Goal: Task Accomplishment & Management: Manage account settings

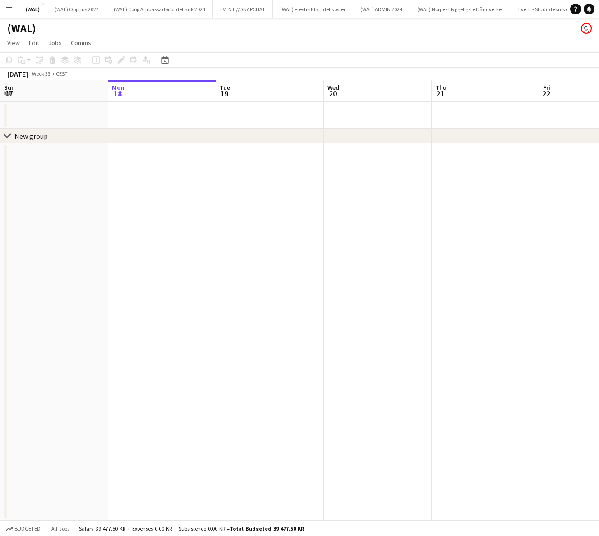
click at [12, 13] on button "Menu" at bounding box center [9, 9] width 18 height 18
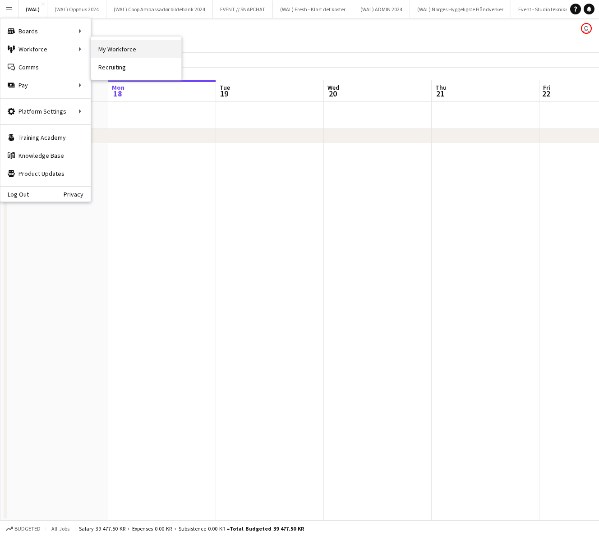
click at [123, 47] on link "My Workforce" at bounding box center [136, 49] width 90 height 18
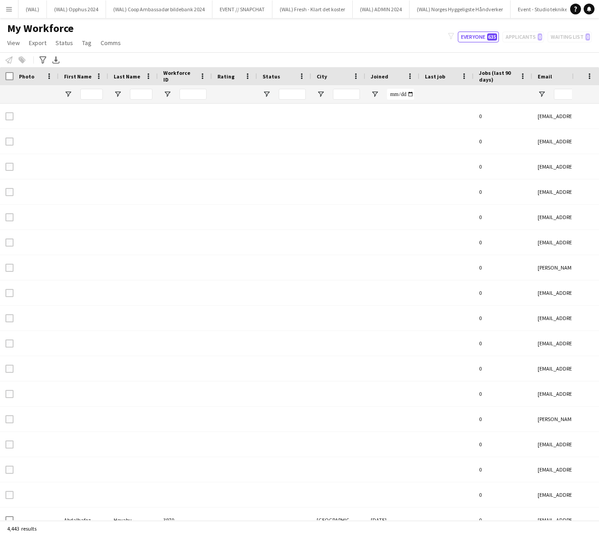
type input "*****"
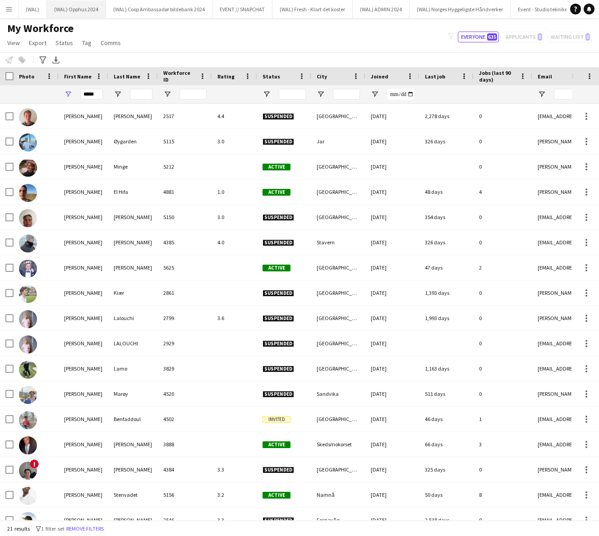
click at [67, 9] on button "(WAL) Opphus 2024 Close" at bounding box center [76, 9] width 59 height 18
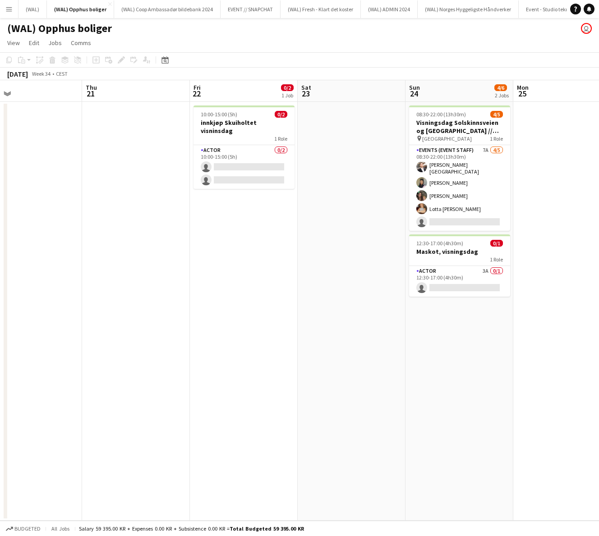
scroll to position [0, 354]
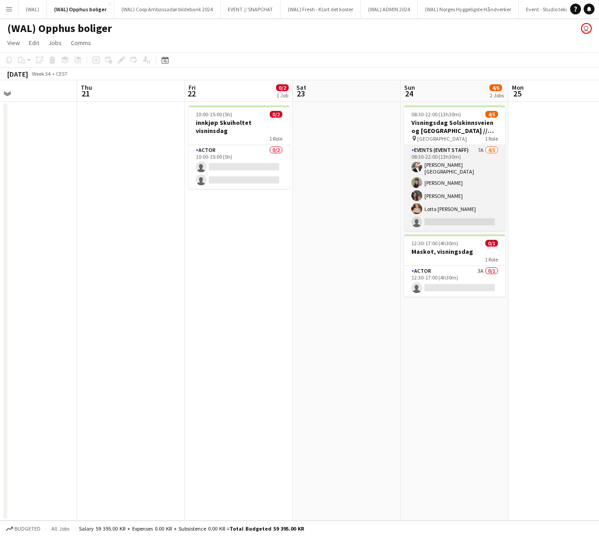
click at [437, 201] on app-card-role "Events (Event Staff) 7A [DATE] 08:30-22:00 (13h30m) [PERSON_NAME] [PERSON_NAME]…" at bounding box center [454, 188] width 101 height 86
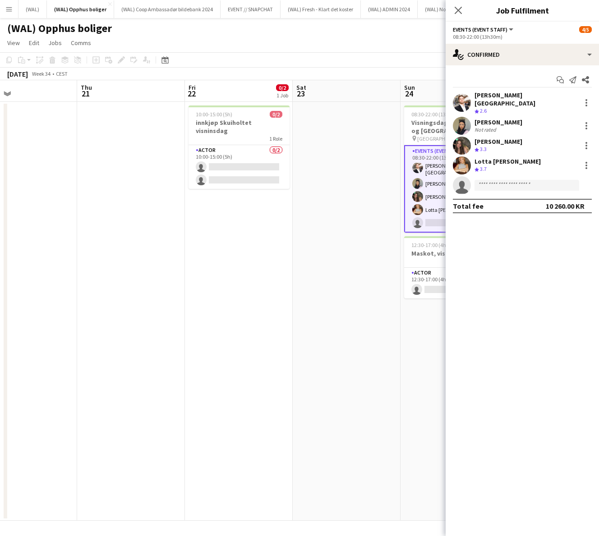
click at [466, 159] on app-user-avatar at bounding box center [462, 165] width 18 height 18
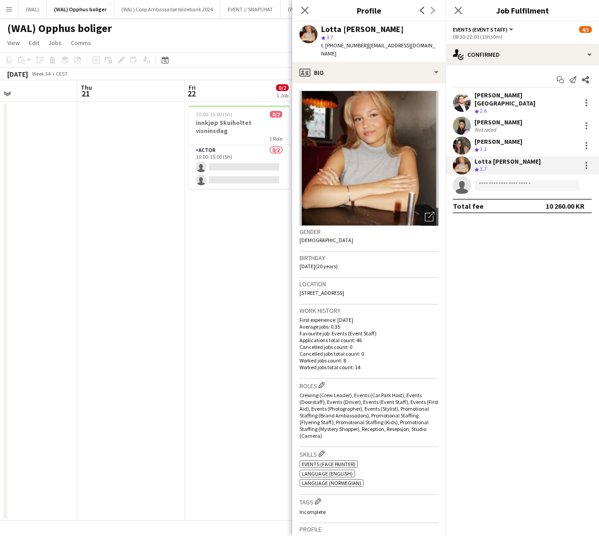
click at [484, 138] on div "[PERSON_NAME]" at bounding box center [498, 142] width 48 height 8
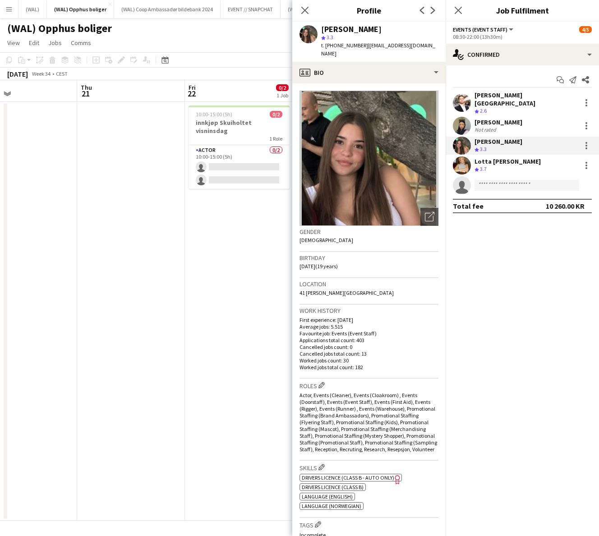
click at [478, 118] on div "[PERSON_NAME]" at bounding box center [498, 122] width 48 height 8
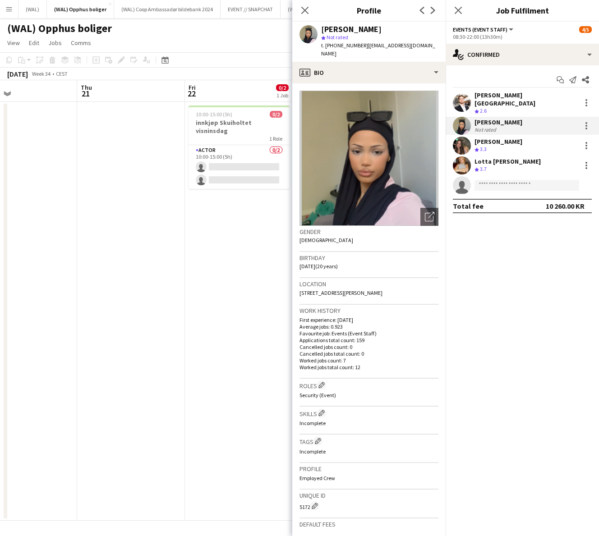
click at [483, 107] on span "2.6" at bounding box center [483, 110] width 7 height 7
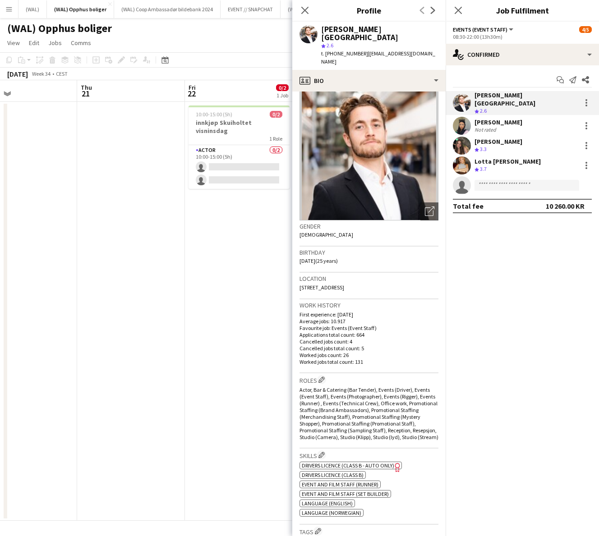
scroll to position [18, 0]
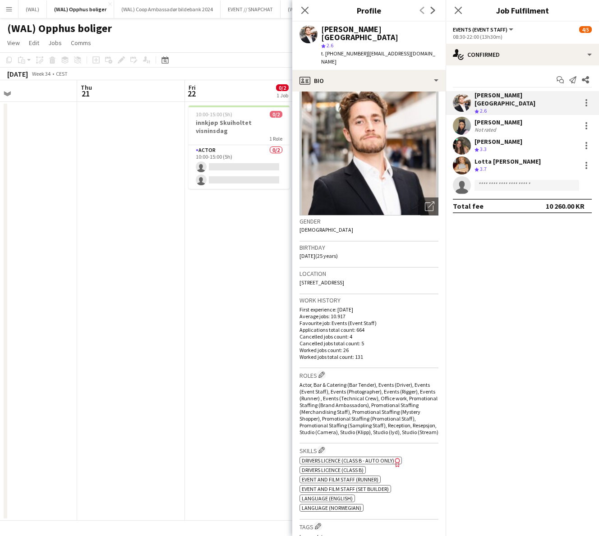
click at [298, 6] on div "Close pop-in" at bounding box center [304, 10] width 25 height 21
click at [302, 8] on icon at bounding box center [304, 10] width 9 height 9
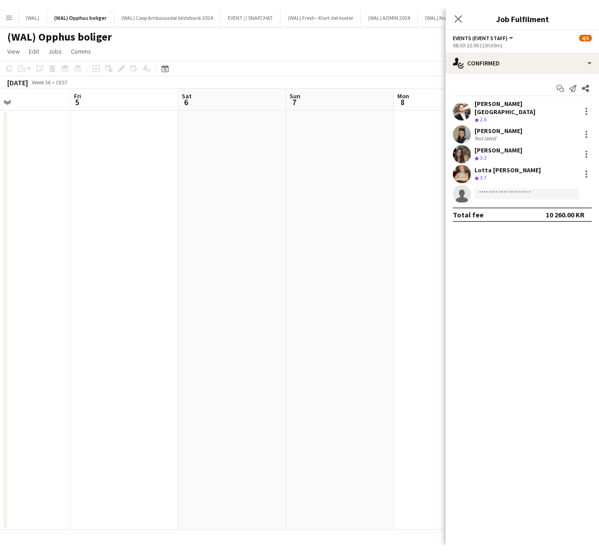
scroll to position [0, 363]
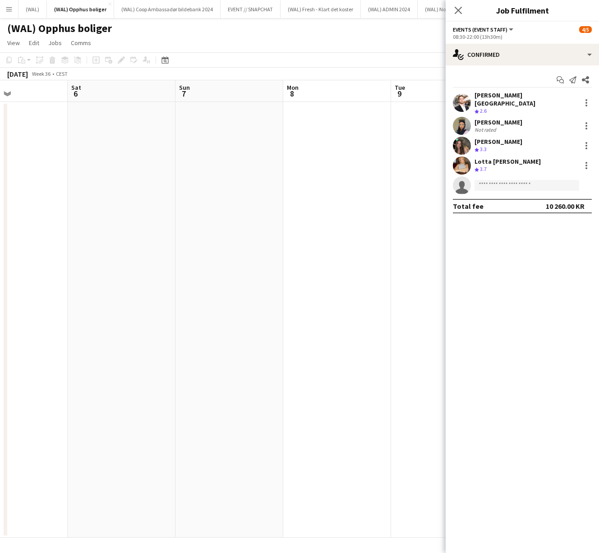
click at [408, 490] on app-date-cell at bounding box center [445, 320] width 108 height 436
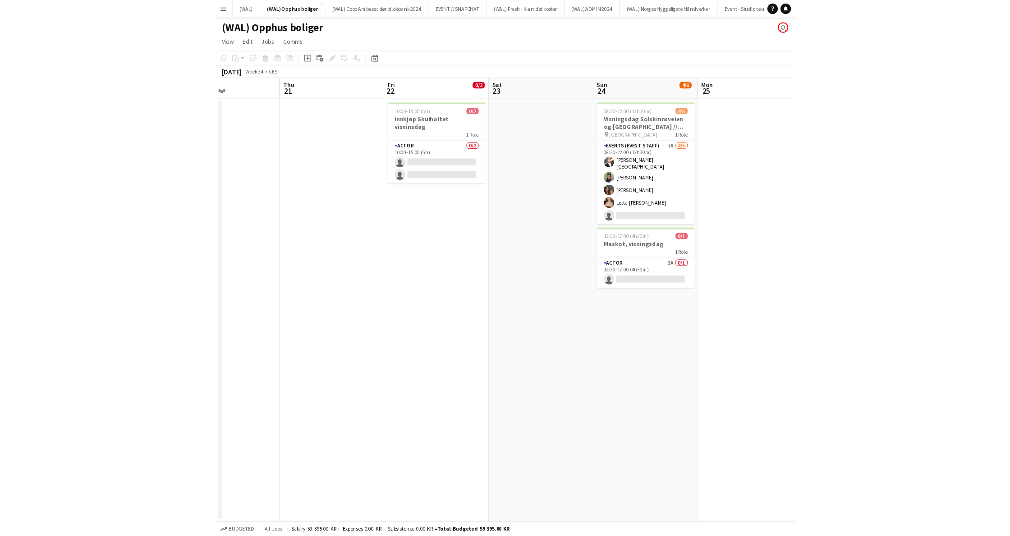
scroll to position [0, 253]
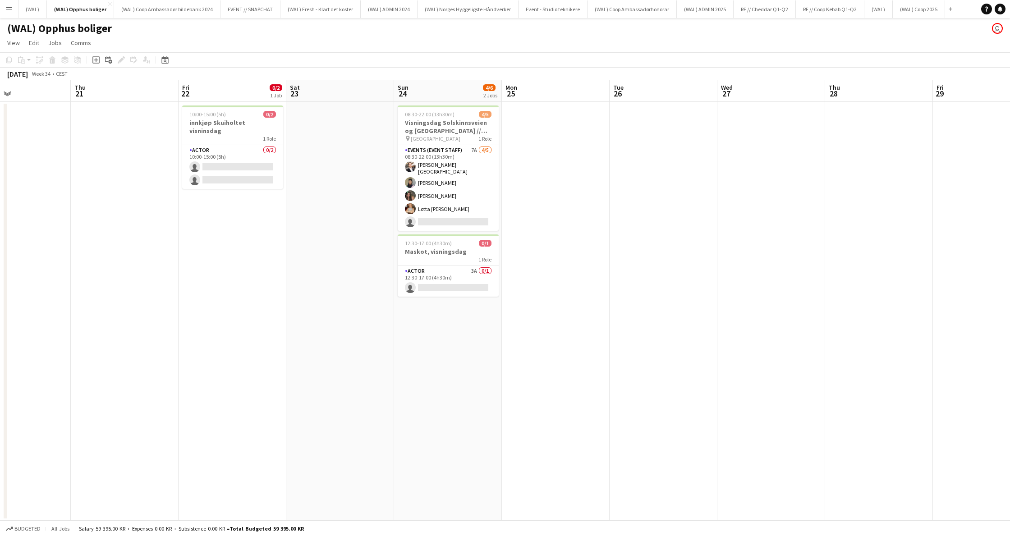
click at [12, 13] on button "Menu" at bounding box center [9, 9] width 18 height 18
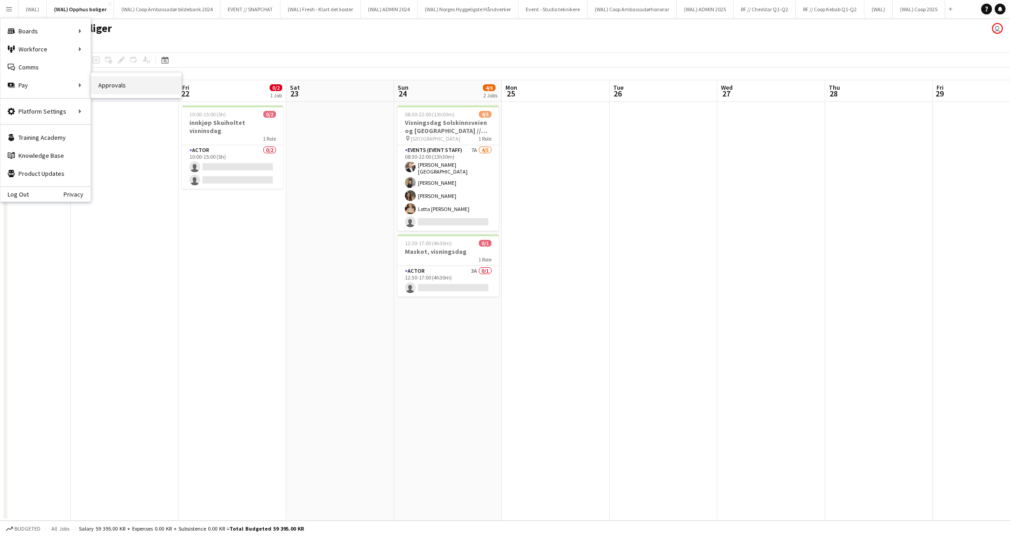
click at [105, 90] on link "Approvals" at bounding box center [136, 85] width 90 height 18
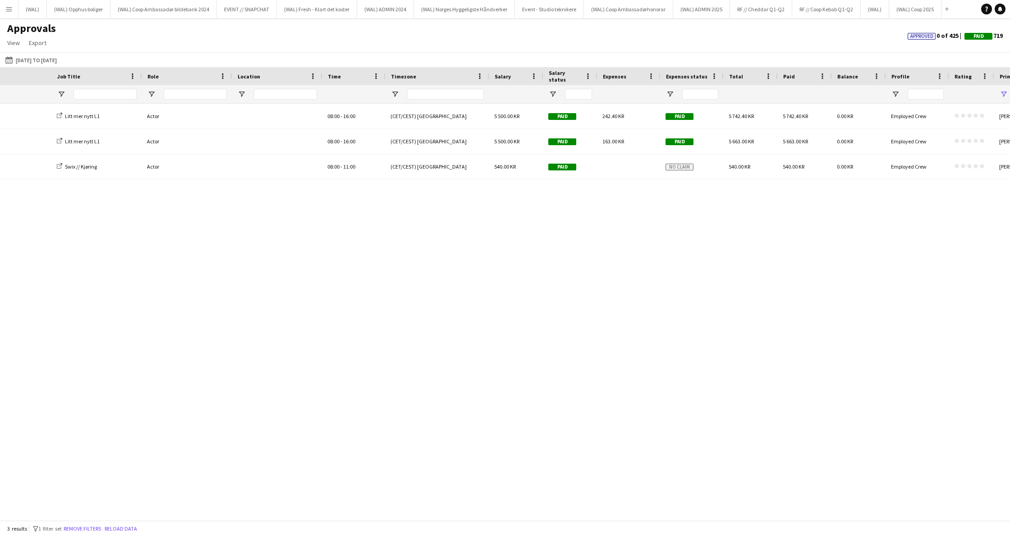
scroll to position [0, 179]
